Goal: Navigation & Orientation: Go to known website

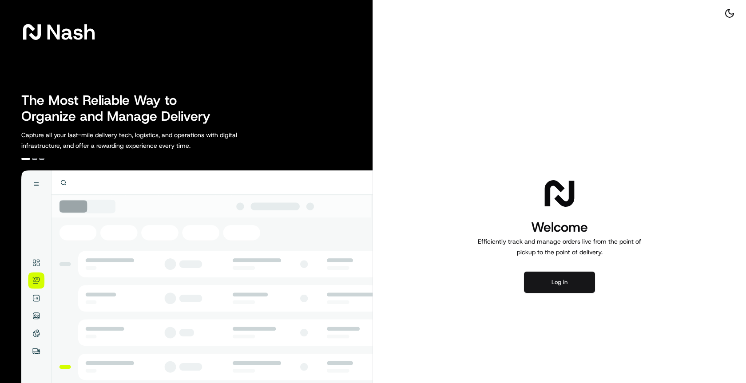
click at [554, 285] on button "Log in" at bounding box center [559, 282] width 71 height 21
